Goal: Information Seeking & Learning: Learn about a topic

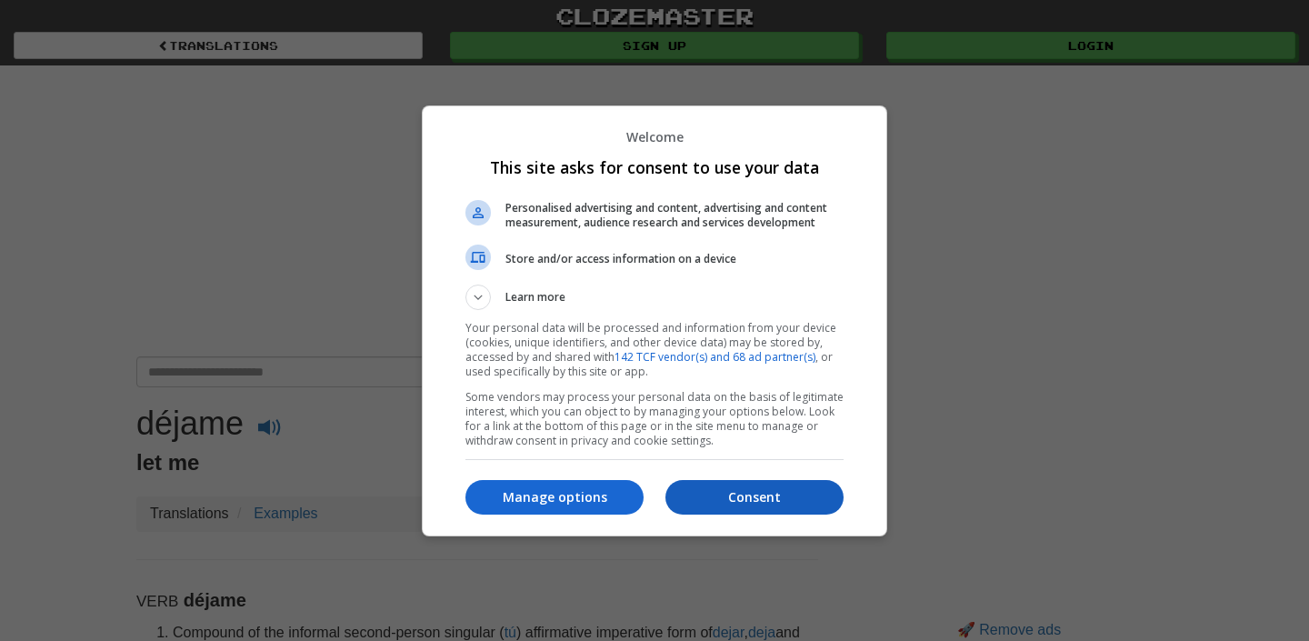
click at [754, 505] on p "Consent" at bounding box center [754, 497] width 178 height 18
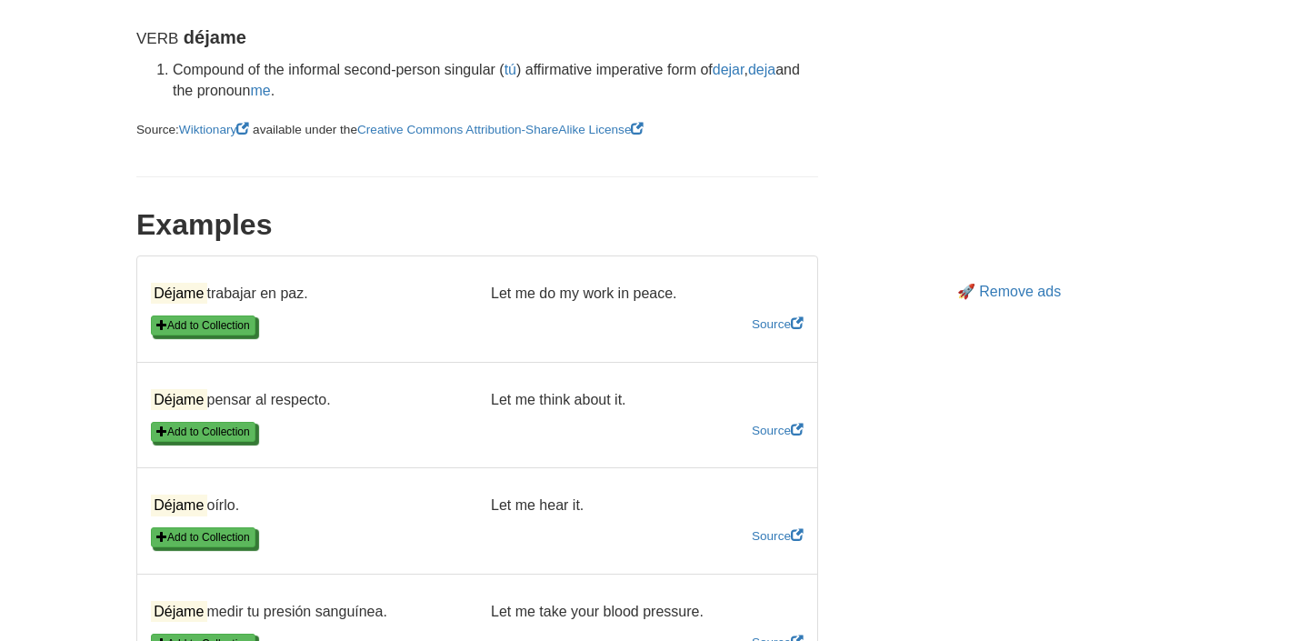
scroll to position [573, 0]
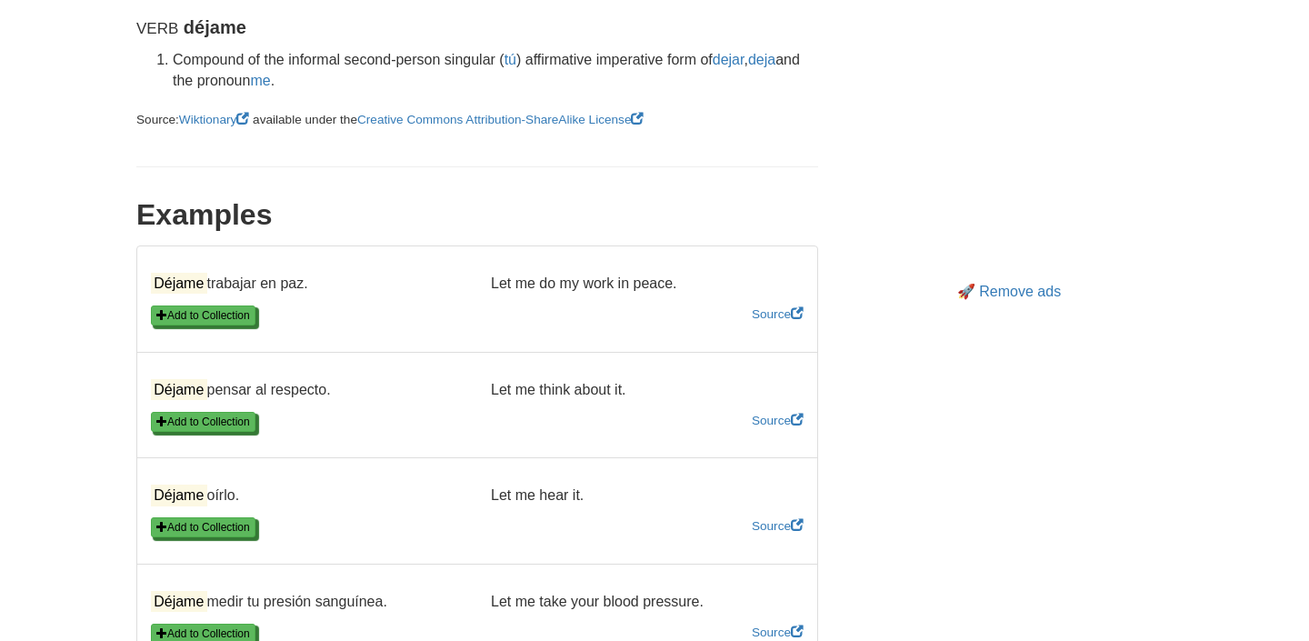
drag, startPoint x: 155, startPoint y: 389, endPoint x: 339, endPoint y: 396, distance: 184.6
click at [339, 396] on p "Déjame pensar al respecto." at bounding box center [307, 390] width 340 height 21
copy p "Déjame pensar al respecto."
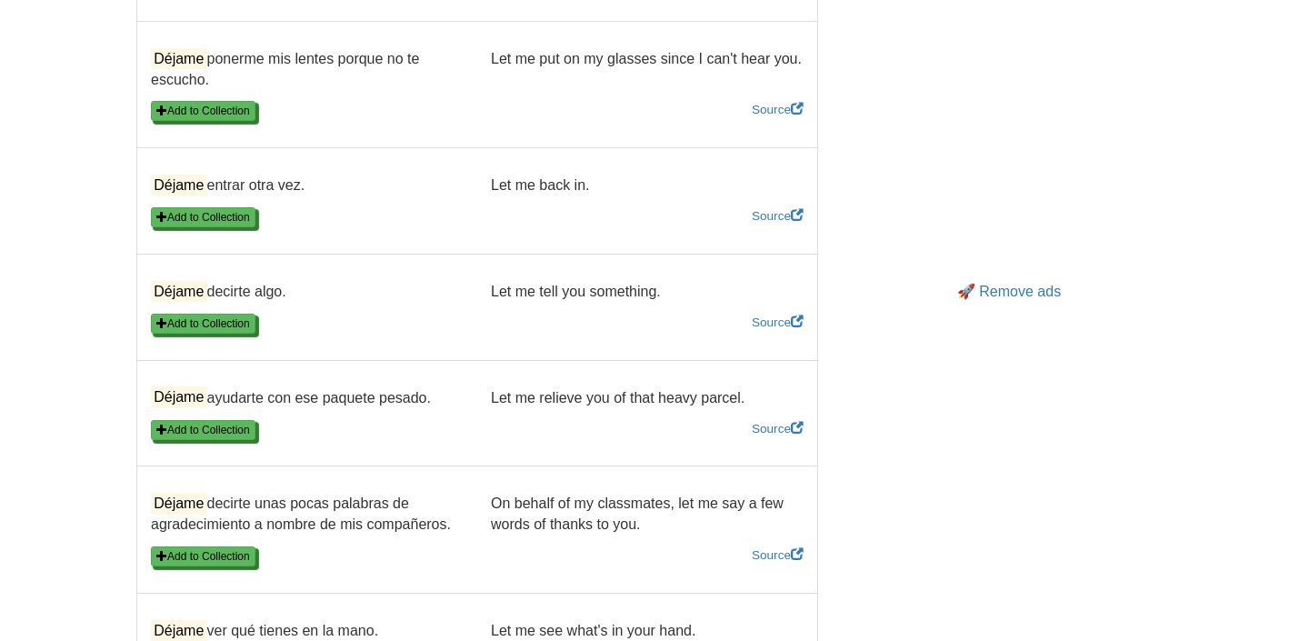
scroll to position [1222, 0]
drag, startPoint x: 155, startPoint y: 185, endPoint x: 321, endPoint y: 183, distance: 166.3
click at [321, 185] on p "Déjame entrar otra vez." at bounding box center [307, 185] width 340 height 21
click at [457, 298] on p "Déjame decirte algo." at bounding box center [307, 291] width 340 height 21
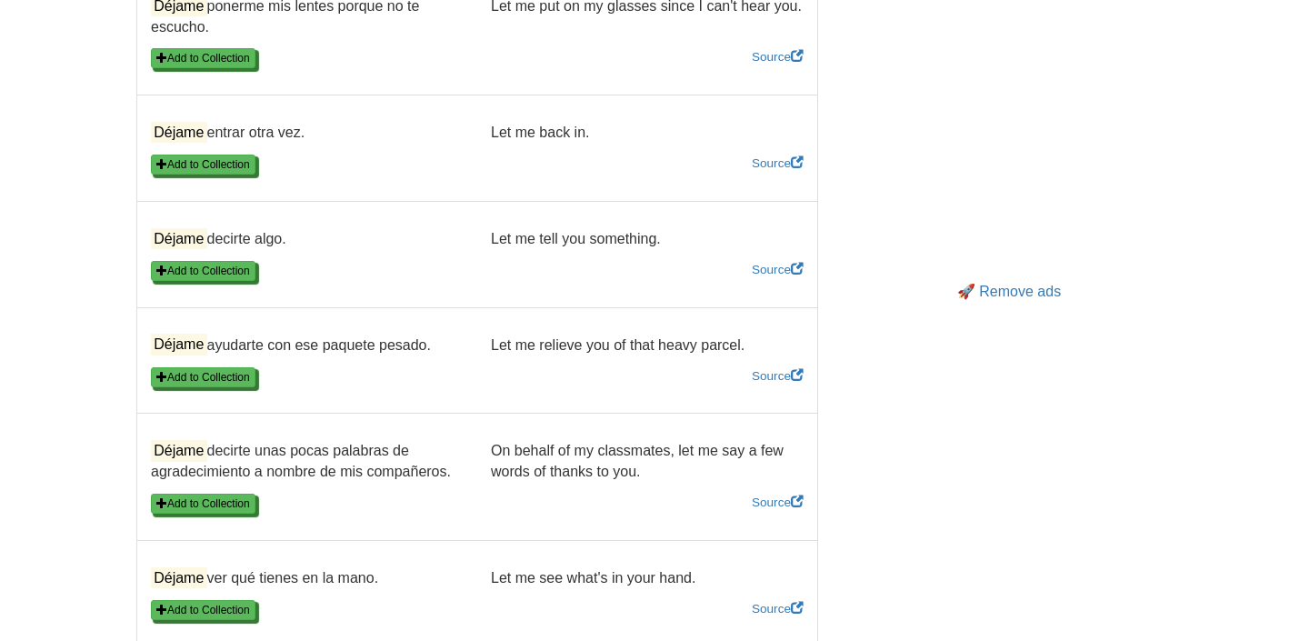
scroll to position [1283, 0]
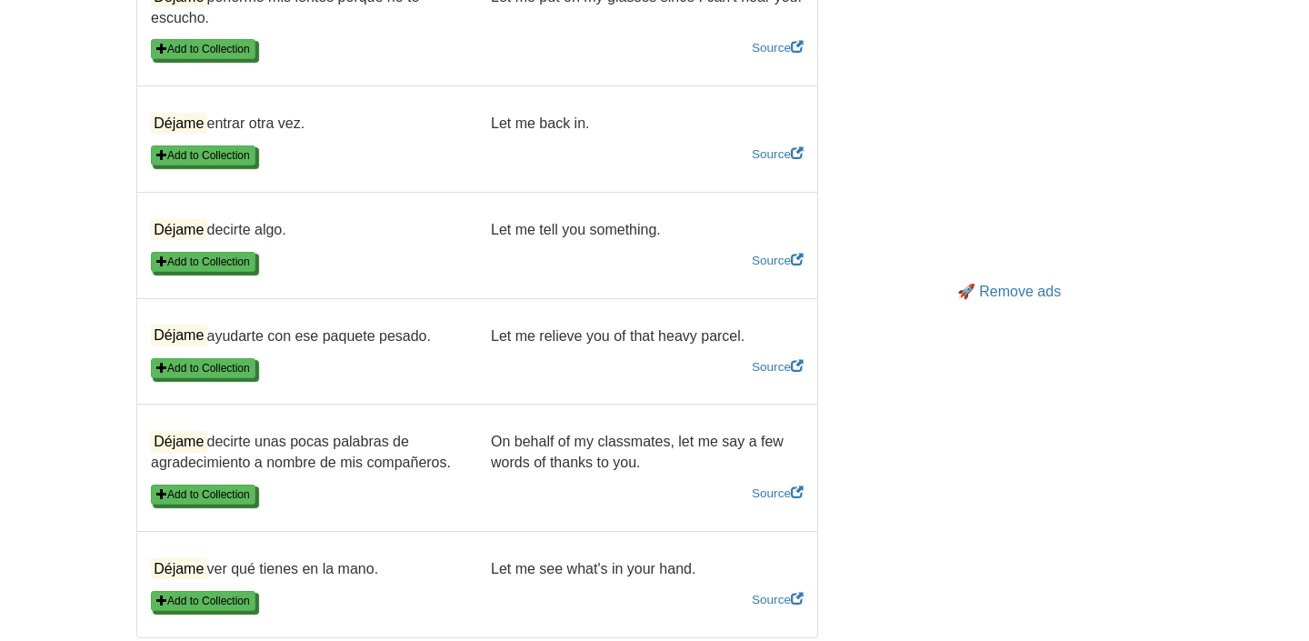
drag, startPoint x: 155, startPoint y: 230, endPoint x: 295, endPoint y: 232, distance: 140.0
click at [294, 232] on p "Déjame decirte algo." at bounding box center [307, 230] width 340 height 21
copy p "Déjame decirte algo."
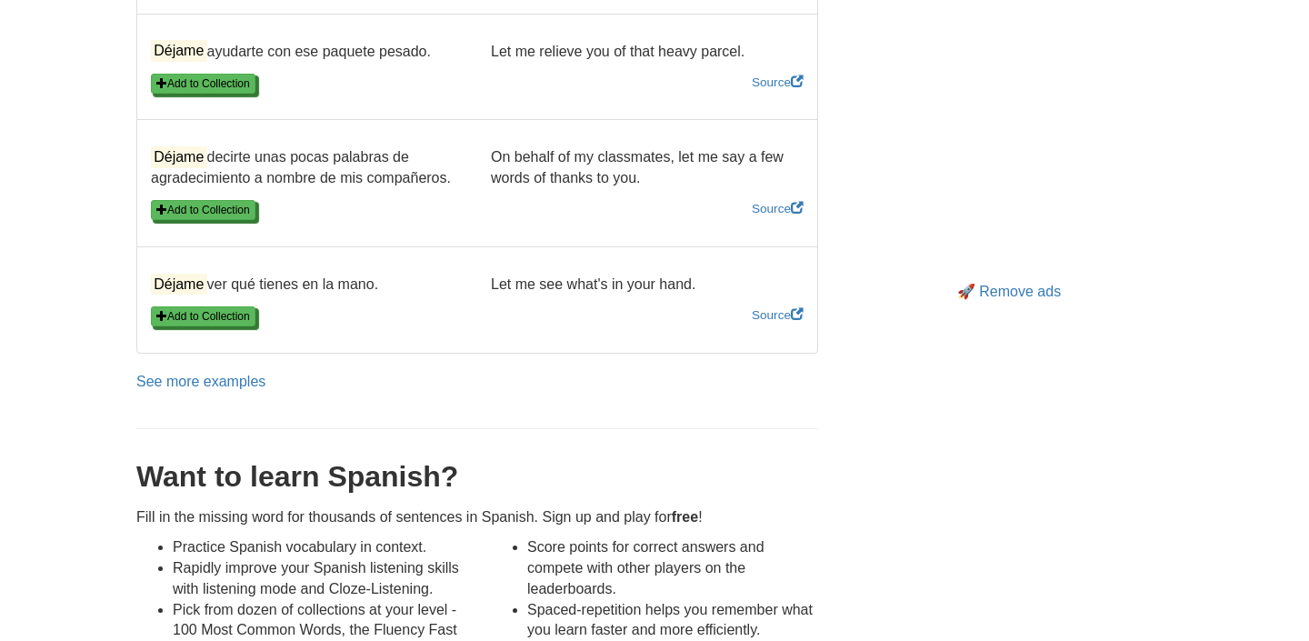
scroll to position [1548, 0]
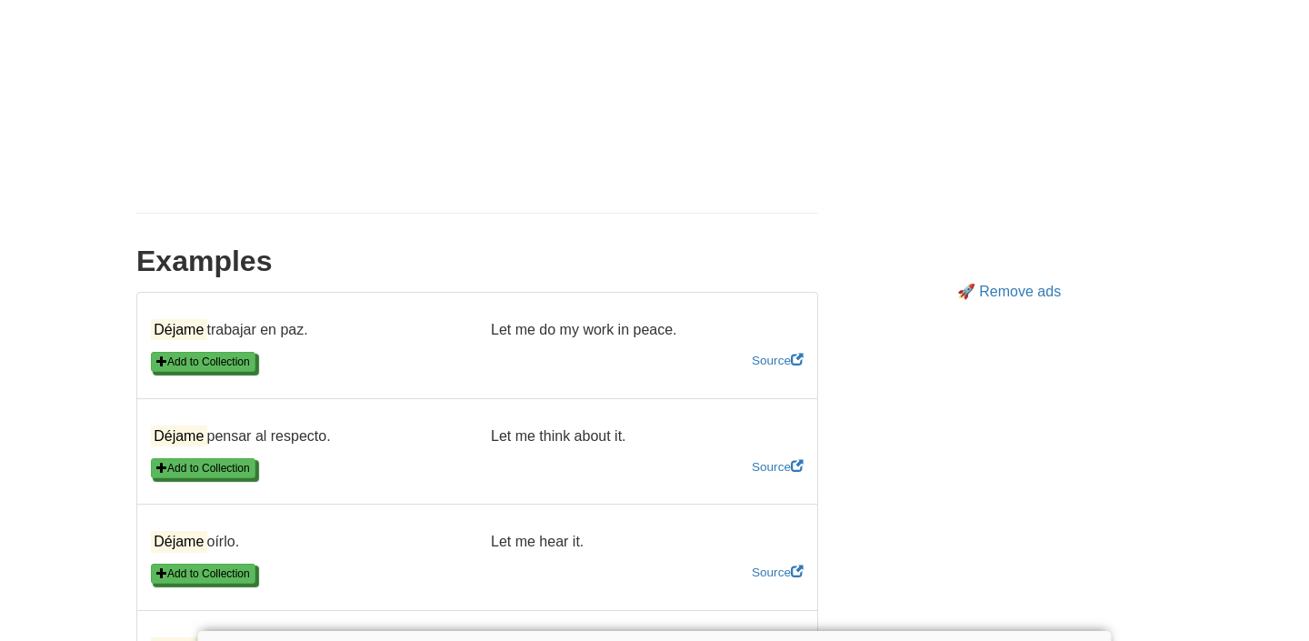
scroll to position [792, 0]
